Goal: Task Accomplishment & Management: Use online tool/utility

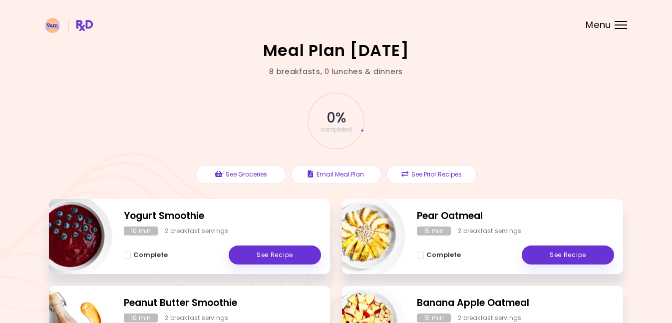
click at [618, 28] on div at bounding box center [621, 28] width 12 height 1
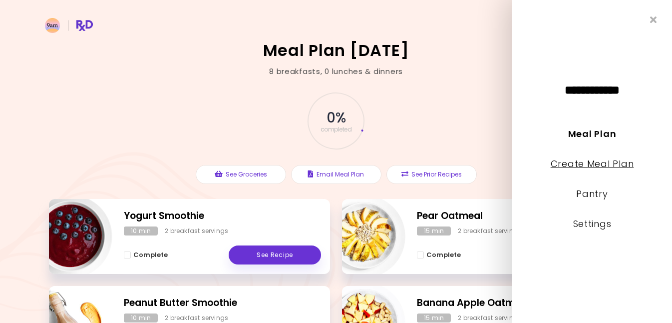
click at [561, 167] on link "Create Meal Plan" at bounding box center [592, 163] width 83 height 12
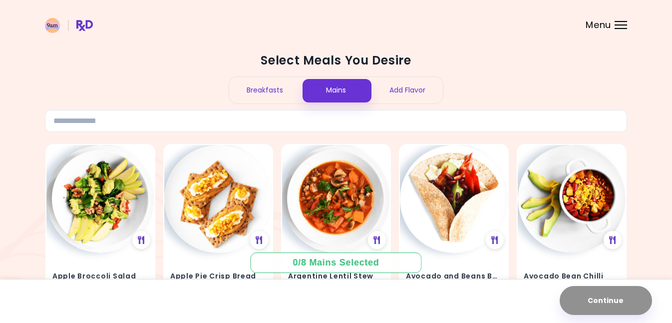
click at [626, 26] on div "Menu" at bounding box center [621, 25] width 12 height 8
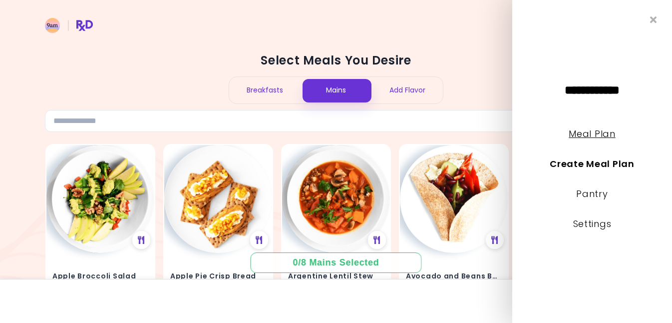
click at [581, 133] on link "Meal Plan" at bounding box center [592, 133] width 46 height 12
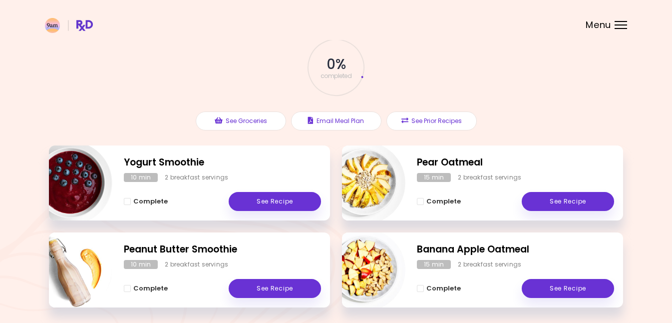
scroll to position [92, 0]
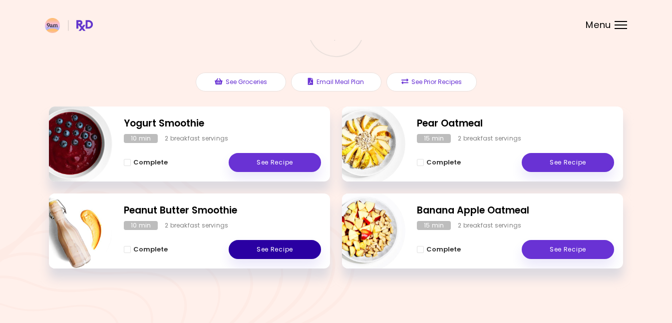
click at [280, 247] on link "See Recipe" at bounding box center [275, 249] width 92 height 19
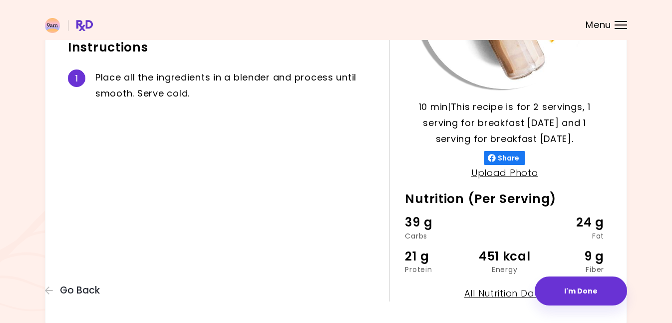
scroll to position [183, 0]
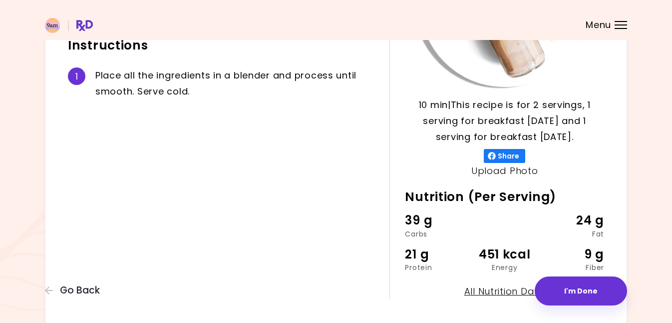
click at [508, 171] on link "Upload Photo" at bounding box center [504, 170] width 67 height 12
click at [509, 171] on link "Upload Photo" at bounding box center [504, 170] width 67 height 12
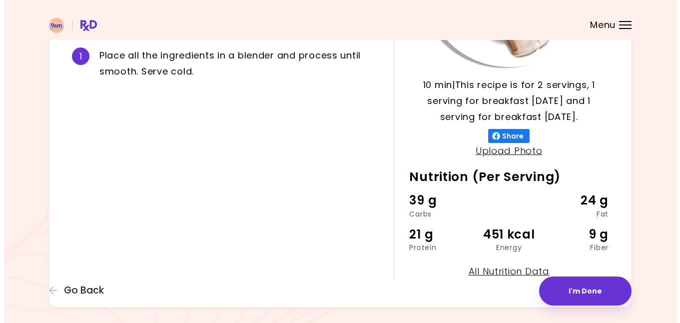
scroll to position [230, 0]
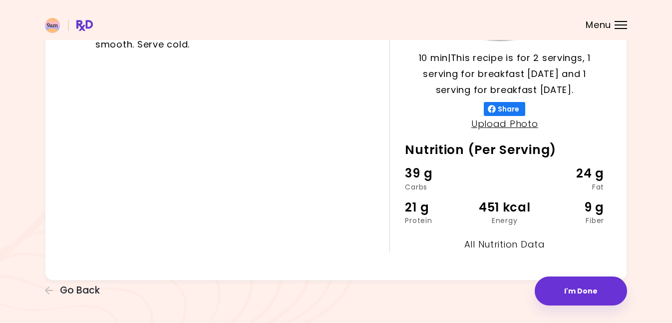
click at [511, 245] on link "All Nutrition Data" at bounding box center [504, 244] width 81 height 12
select select "*"
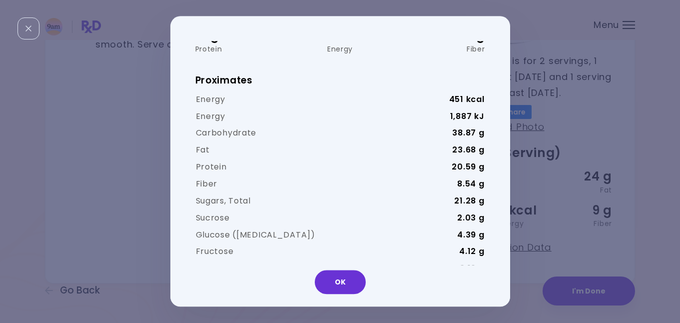
scroll to position [0, 0]
